Goal: Transaction & Acquisition: Purchase product/service

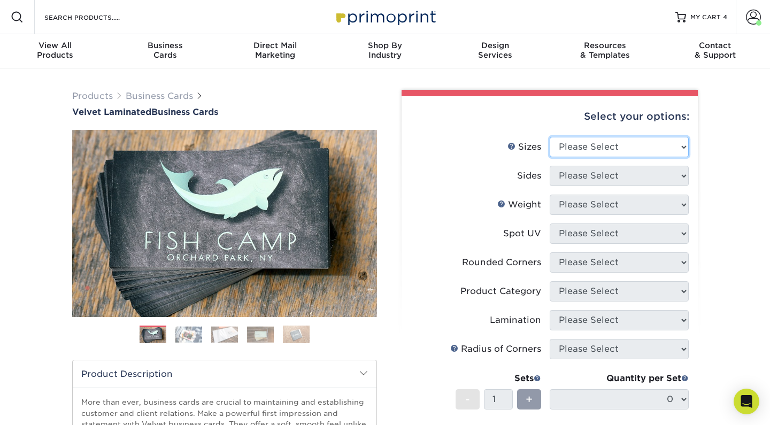
select select "2.00x3.50"
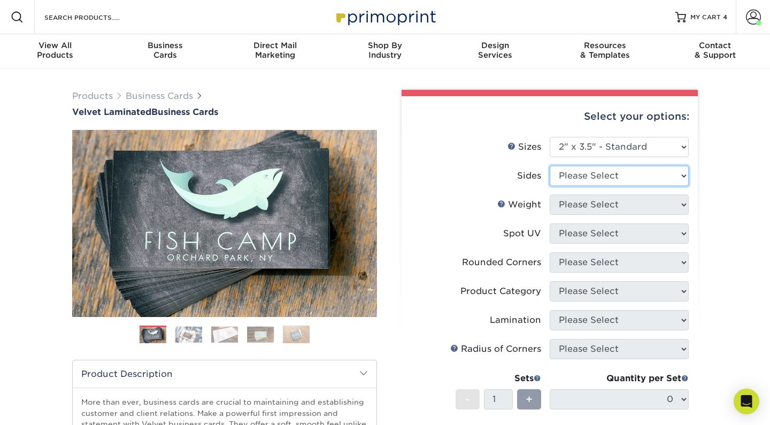
select select "13abbda7-1d64-4f25-8bb2-c179b224825d"
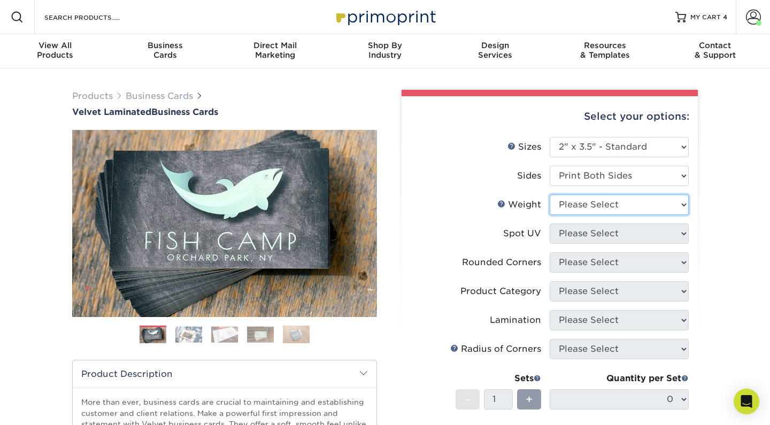
select select "16PT"
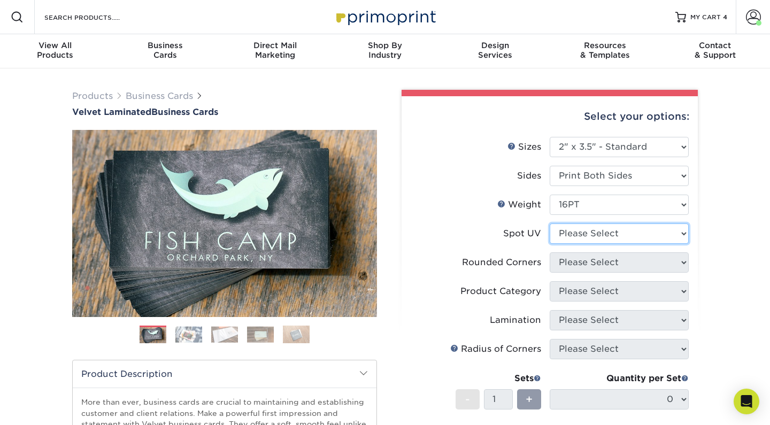
select select "0"
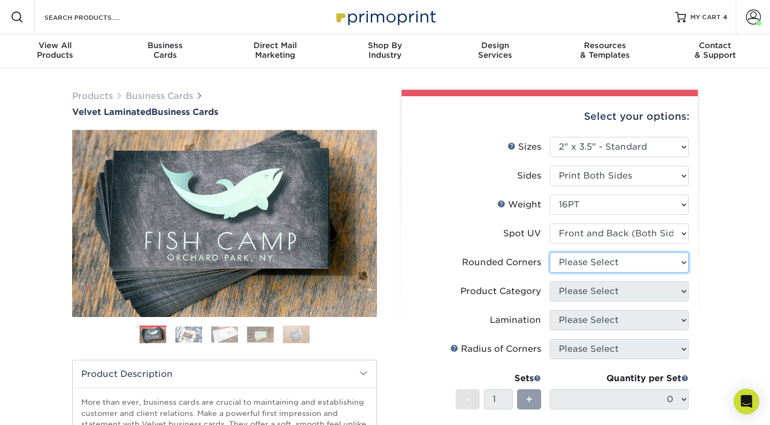
select select "7672df9e-0e0a-464d-8e1f-920c575e4da3"
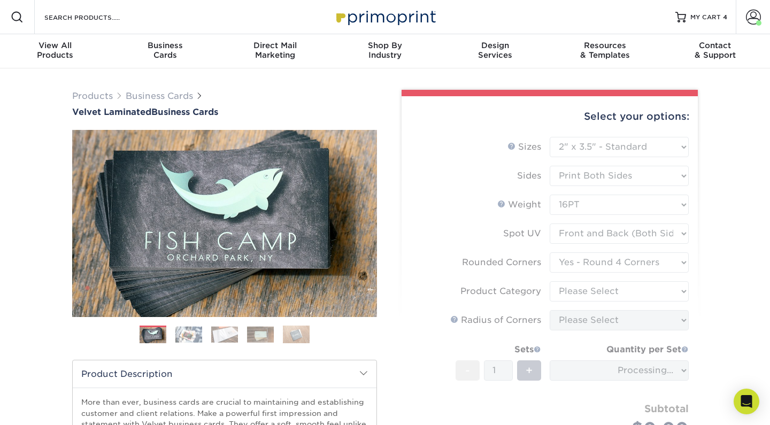
click at [635, 290] on form "Sizes Help Sizes Please Select 1.5" x 3.5" - Mini 1.75" x 3.5" - Mini 2" x 2" -…" at bounding box center [549, 300] width 279 height 327
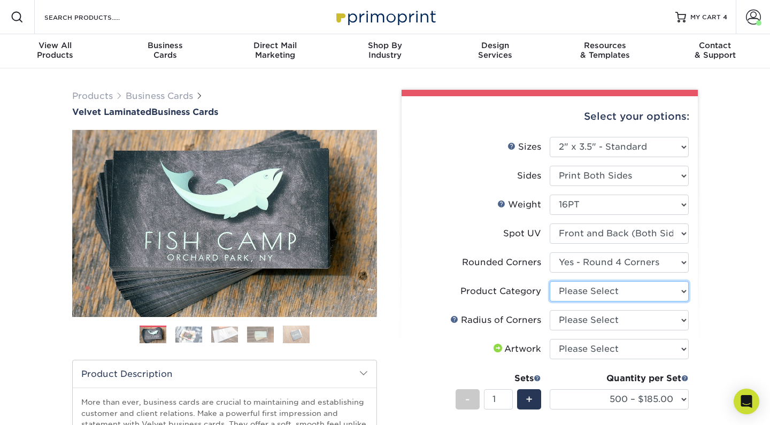
select select "3b5148f1-0588-4f88-a218-97bcfdce65c1"
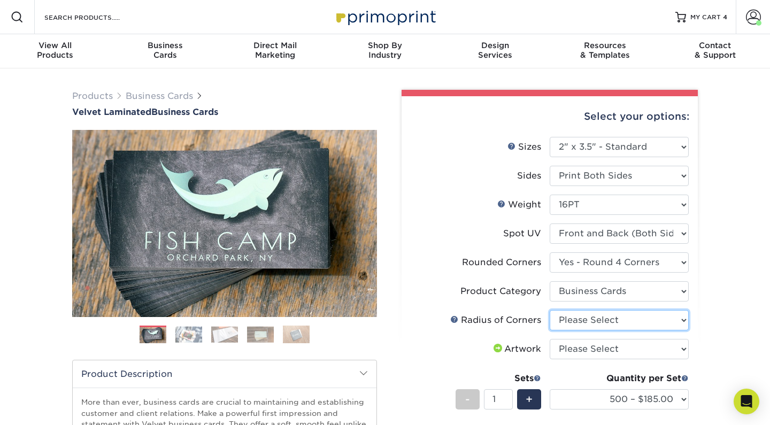
select select "479fbfe7-6a0c-4895-8c9a-81739b7486c9"
click at [708, 349] on div "Products Business Cards Velvet Laminated Business Cards Previous Next" at bounding box center [385, 361] width 770 height 587
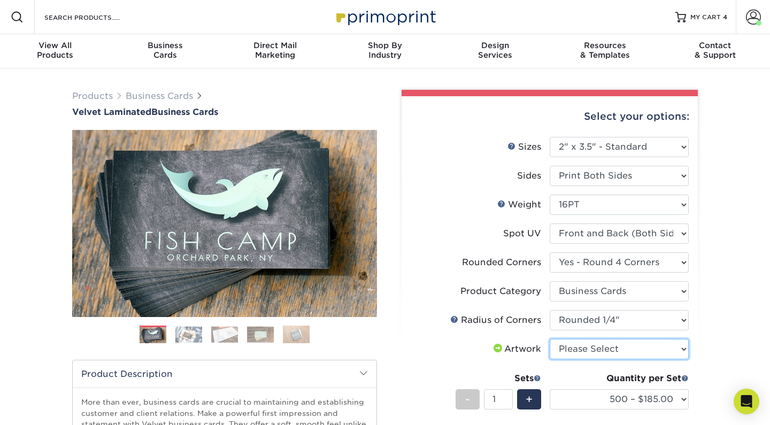
select select "upload"
click at [728, 355] on div "Products Business Cards Velvet Laminated Business Cards Previous Next" at bounding box center [385, 361] width 770 height 587
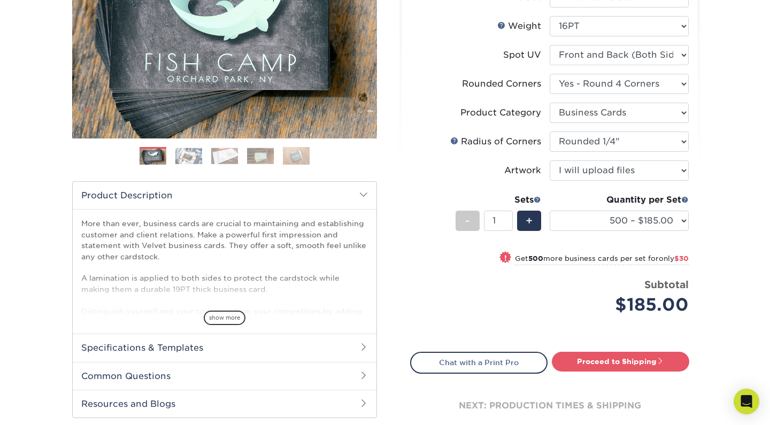
scroll to position [183, 0]
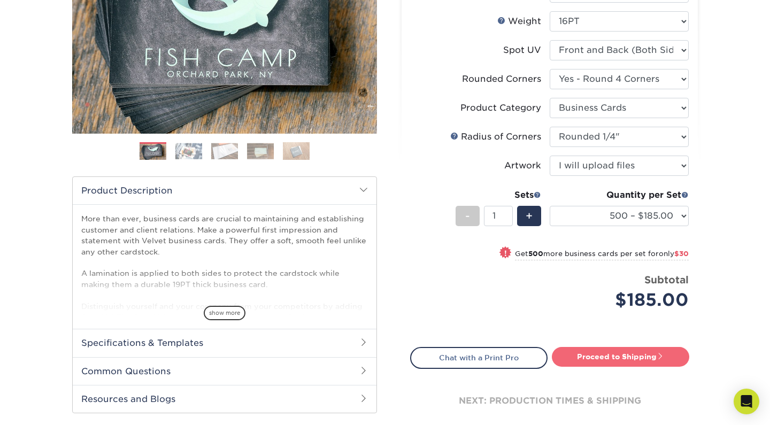
click at [613, 364] on link "Proceed to Shipping" at bounding box center [620, 356] width 137 height 19
type input "Set 1"
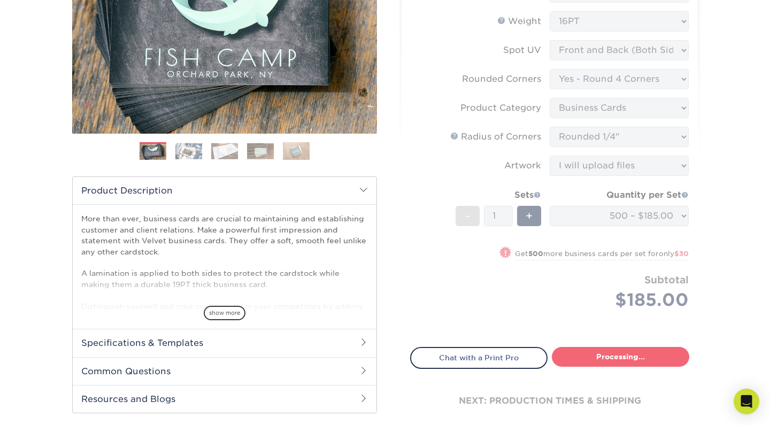
select select "324fe1f0-70d0-4914-adf4-8f61103db615"
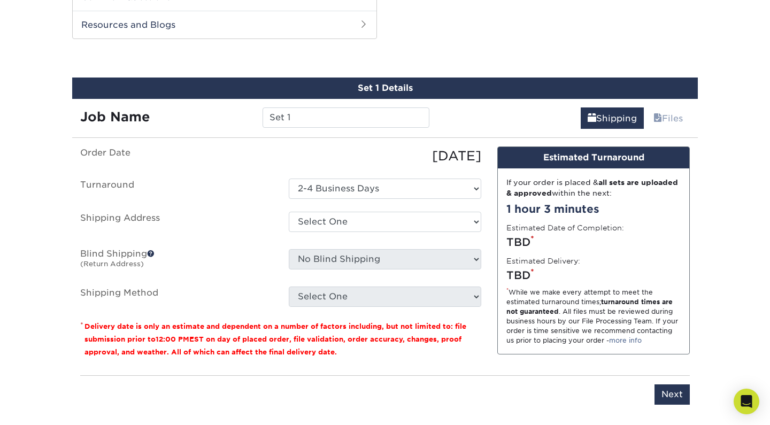
scroll to position [559, 0]
